Goal: Task Accomplishment & Management: Use online tool/utility

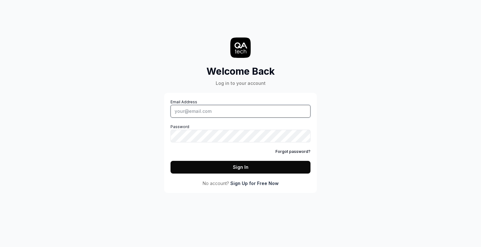
click at [209, 115] on input "Email Address" at bounding box center [241, 111] width 140 height 13
click at [0, 247] on com-1password-button at bounding box center [0, 247] width 0 height 0
type input "[DOMAIN_NAME][EMAIL_ADDRESS][DOMAIN_NAME]"
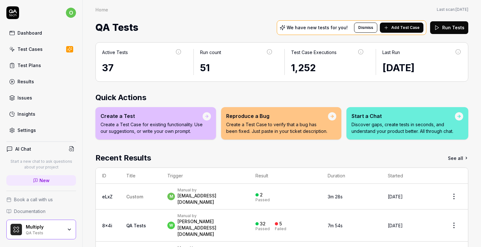
click at [228, 9] on div "Home Last scan: [DATE]" at bounding box center [281, 9] width 373 height 6
